Goal: Task Accomplishment & Management: Complete application form

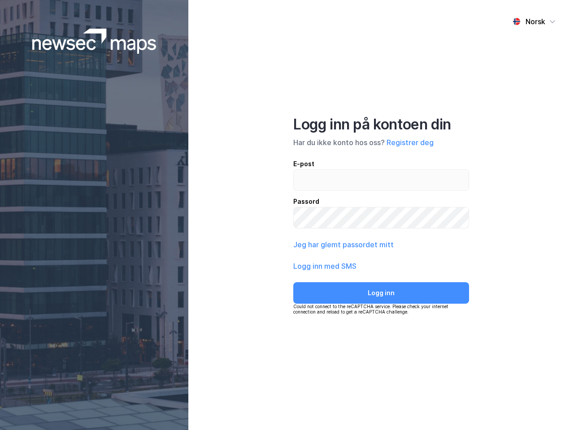
click at [287, 215] on div "Norsk Logg inn på kontoen din Har du ikke konto hos oss? Registrer deg E-post P…" at bounding box center [380, 215] width 385 height 430
click at [94, 41] on img at bounding box center [94, 41] width 124 height 25
click at [534, 22] on div "Norsk" at bounding box center [535, 21] width 20 height 11
click at [410, 143] on button "Registrer deg" at bounding box center [409, 142] width 47 height 11
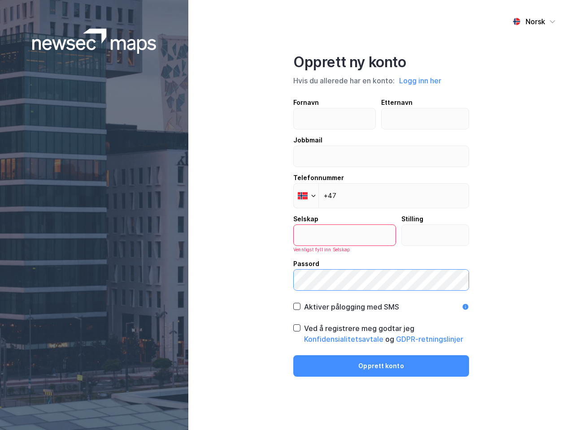
click at [325, 266] on label "Passord" at bounding box center [381, 275] width 176 height 32
click at [381, 293] on div "Opprett ny konto Hvis du allerede har en konto: Logg inn her Fornavn Etternavn …" at bounding box center [381, 215] width 176 height 324
